Goal: Information Seeking & Learning: Learn about a topic

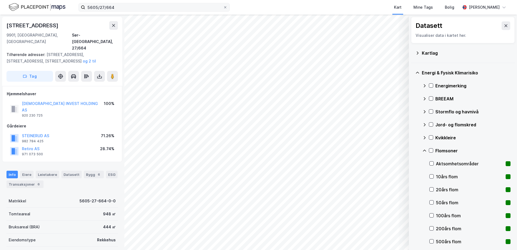
drag, startPoint x: 0, startPoint y: 0, endPoint x: 204, endPoint y: 8, distance: 204.5
click at [225, 7] on icon at bounding box center [225, 7] width 3 height 3
click at [223, 7] on input "5605/27/664" at bounding box center [154, 7] width 138 height 8
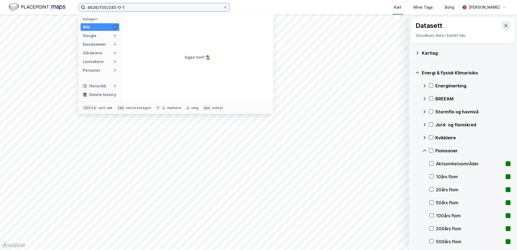
click at [97, 7] on input "4626/150/245-0-1" at bounding box center [154, 7] width 138 height 8
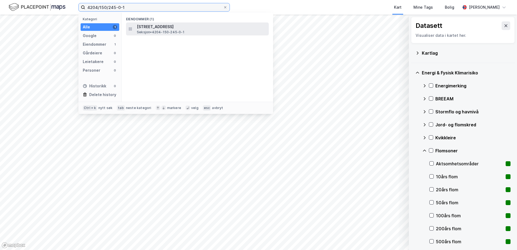
type input "4204/150/245-0-1"
click at [153, 29] on span "[STREET_ADDRESS]" at bounding box center [202, 27] width 130 height 6
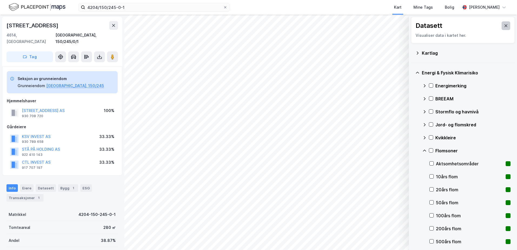
click at [504, 25] on icon at bounding box center [506, 26] width 4 height 4
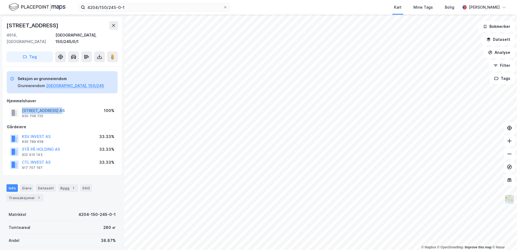
drag, startPoint x: 64, startPoint y: 104, endPoint x: 23, endPoint y: 106, distance: 41.2
click at [23, 106] on div "FESTNINGSGATA 6 AS 930 708 720 100%" at bounding box center [62, 112] width 111 height 13
copy button "[STREET_ADDRESS] AS"
click at [64, 184] on div "Bygg 1" at bounding box center [68, 188] width 20 height 8
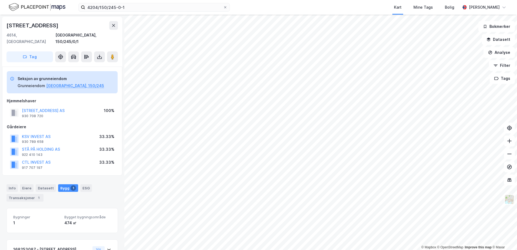
scroll to position [43, 0]
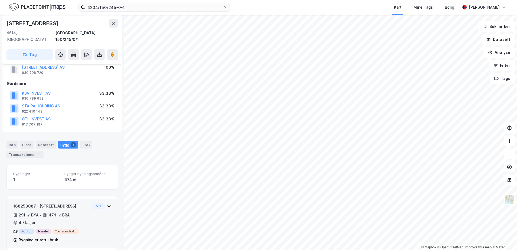
click at [107, 204] on icon at bounding box center [109, 206] width 4 height 4
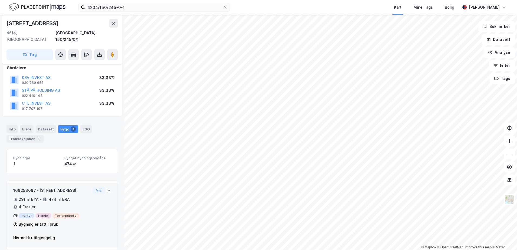
click at [107, 188] on icon at bounding box center [109, 190] width 4 height 4
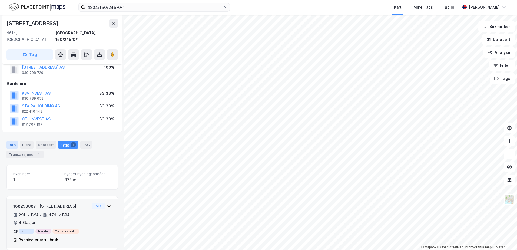
click at [11, 141] on div "Info" at bounding box center [11, 145] width 11 height 8
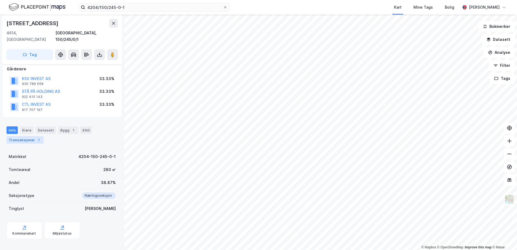
click at [18, 136] on div "Transaksjoner 1" at bounding box center [24, 140] width 37 height 8
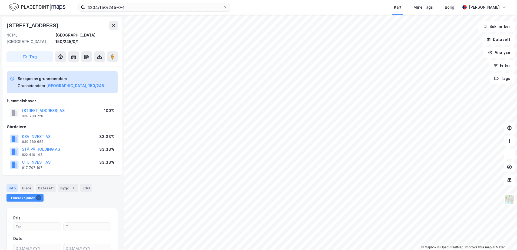
click at [10, 184] on div "Info" at bounding box center [11, 188] width 11 height 8
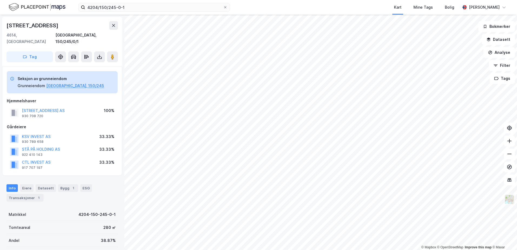
click at [510, 200] on img at bounding box center [510, 199] width 10 height 10
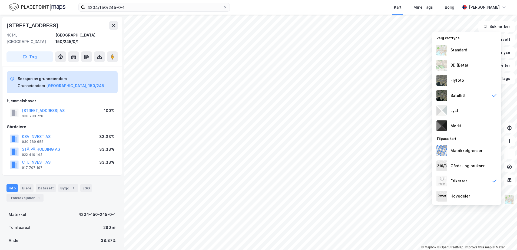
click at [510, 199] on img at bounding box center [510, 199] width 10 height 10
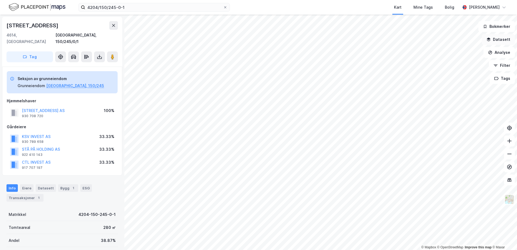
click at [500, 38] on button "Datasett" at bounding box center [498, 39] width 33 height 11
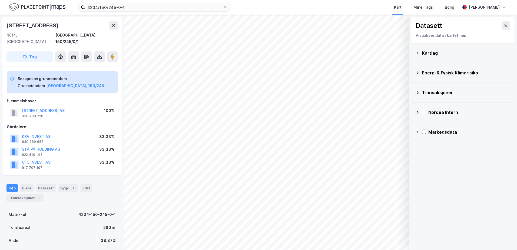
click at [431, 54] on div "Kartlag" at bounding box center [466, 53] width 89 height 6
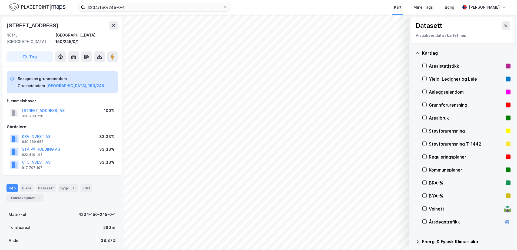
click at [438, 103] on div "Grunnforurensning" at bounding box center [466, 105] width 75 height 6
click at [418, 55] on icon at bounding box center [418, 53] width 4 height 4
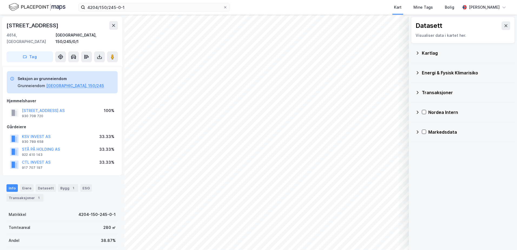
click at [419, 73] on icon at bounding box center [418, 73] width 4 height 4
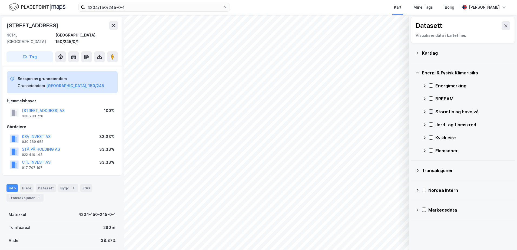
click at [431, 110] on icon at bounding box center [431, 112] width 4 height 4
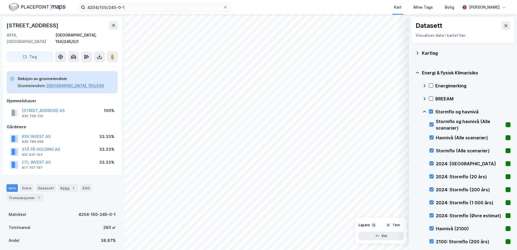
click at [434, 114] on div "Stormflo og havnivå" at bounding box center [467, 111] width 88 height 13
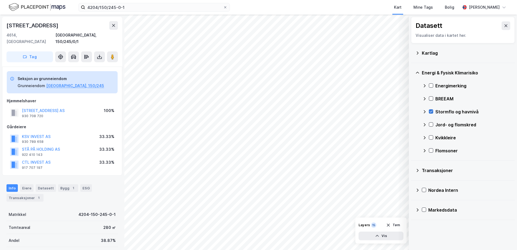
click at [431, 111] on icon at bounding box center [431, 112] width 4 height 4
click at [431, 126] on icon at bounding box center [431, 125] width 4 height 4
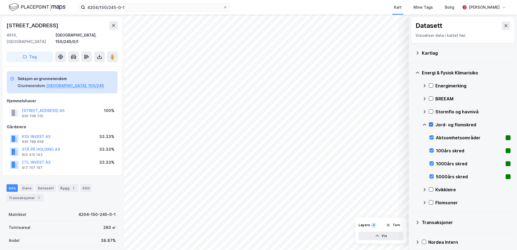
click at [431, 123] on icon at bounding box center [431, 125] width 4 height 4
click at [425, 123] on icon at bounding box center [425, 125] width 4 height 4
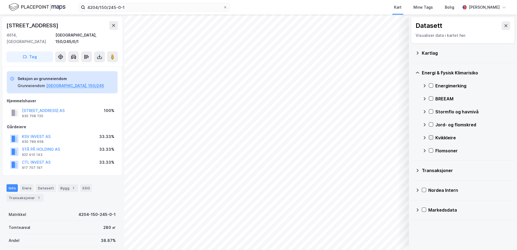
click at [432, 138] on icon at bounding box center [431, 138] width 3 height 2
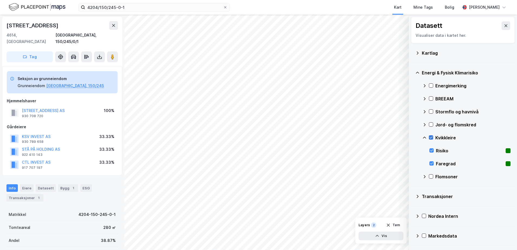
click at [432, 138] on icon at bounding box center [431, 138] width 3 height 2
click at [424, 137] on icon at bounding box center [425, 138] width 4 height 4
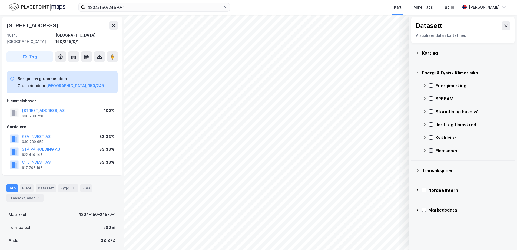
click at [432, 149] on icon at bounding box center [431, 151] width 4 height 4
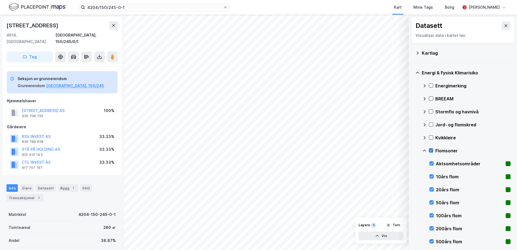
click at [432, 149] on icon at bounding box center [431, 151] width 4 height 4
click at [424, 150] on icon at bounding box center [425, 151] width 4 height 4
